Goal: Communication & Community: Answer question/provide support

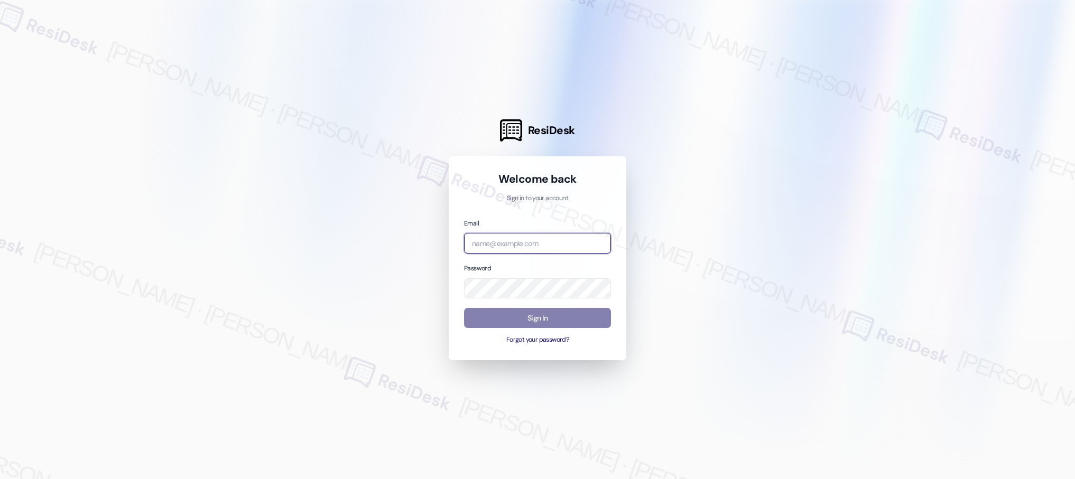
type input "[EMAIL_ADDRESS][PERSON_NAME][PERSON_NAME][PERSON_NAME][DOMAIN_NAME]"
click at [536, 244] on input "[EMAIL_ADDRESS][PERSON_NAME][PERSON_NAME][PERSON_NAME][DOMAIN_NAME]" at bounding box center [537, 243] width 147 height 21
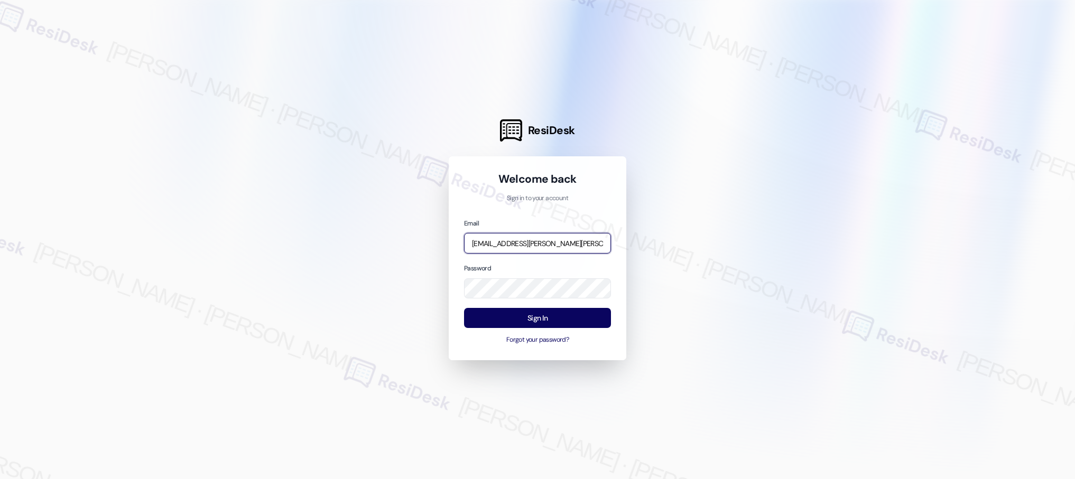
click at [536, 244] on input "[EMAIL_ADDRESS][PERSON_NAME][PERSON_NAME][PERSON_NAME][DOMAIN_NAME]" at bounding box center [537, 243] width 147 height 21
type input "automated-surveys-affinity_property-resen.two@affinity_[DOMAIN_NAME]"
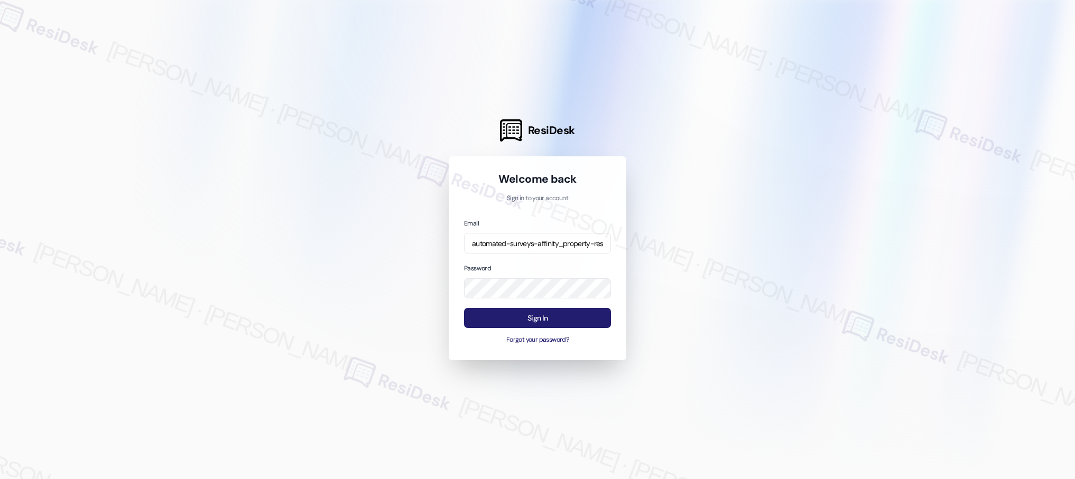
click at [543, 319] on button "Sign In" at bounding box center [537, 318] width 147 height 21
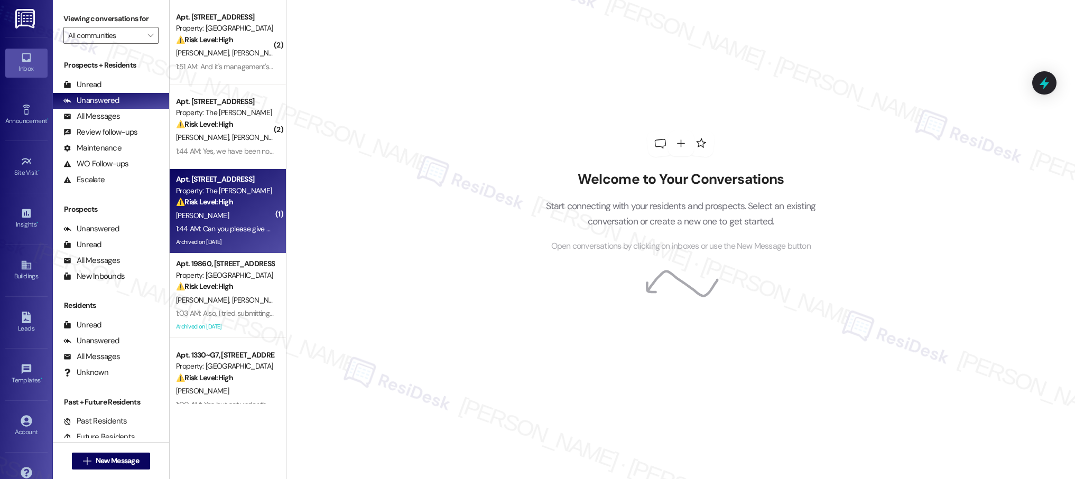
click at [245, 203] on div "⚠️ Risk Level: High The resident is requesting contact information for the mana…" at bounding box center [225, 202] width 98 height 11
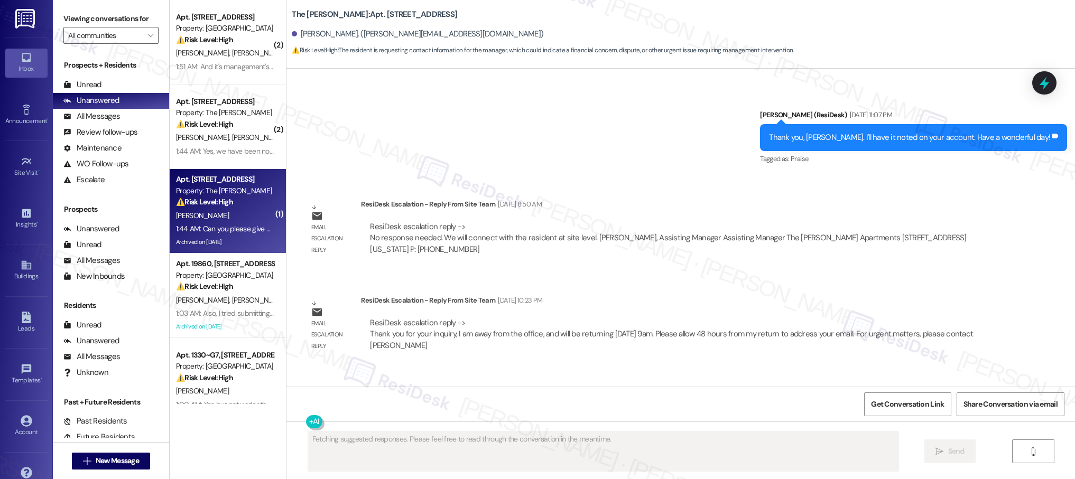
scroll to position [13547, 0]
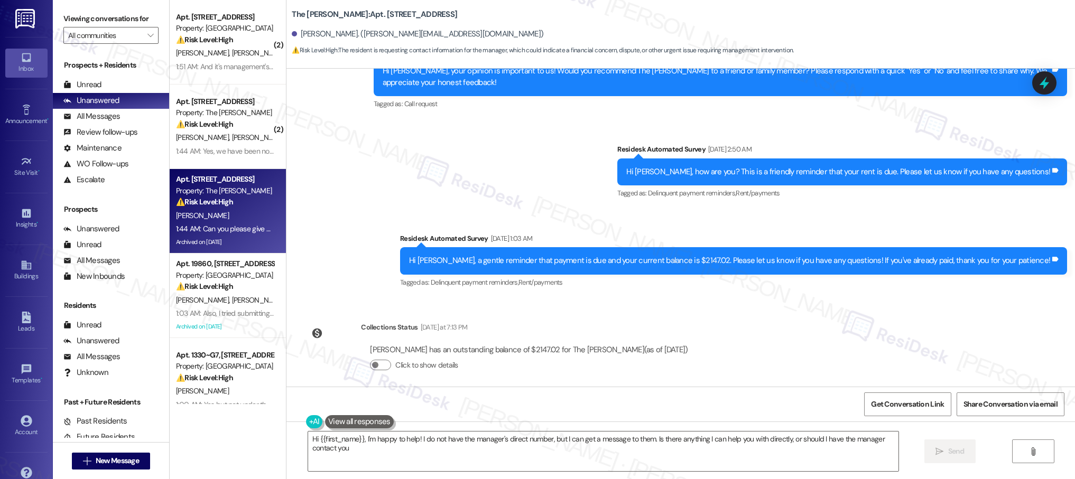
type textarea "Hi {{first_name}}, I'm happy to help! I do not have the manager's direct number…"
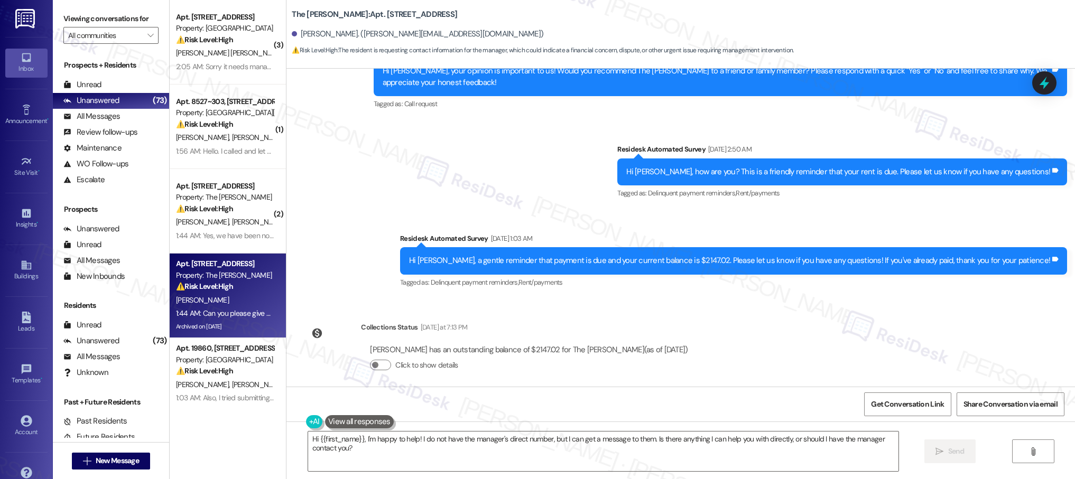
scroll to position [13548, 0]
